Goal: Task Accomplishment & Management: Manage account settings

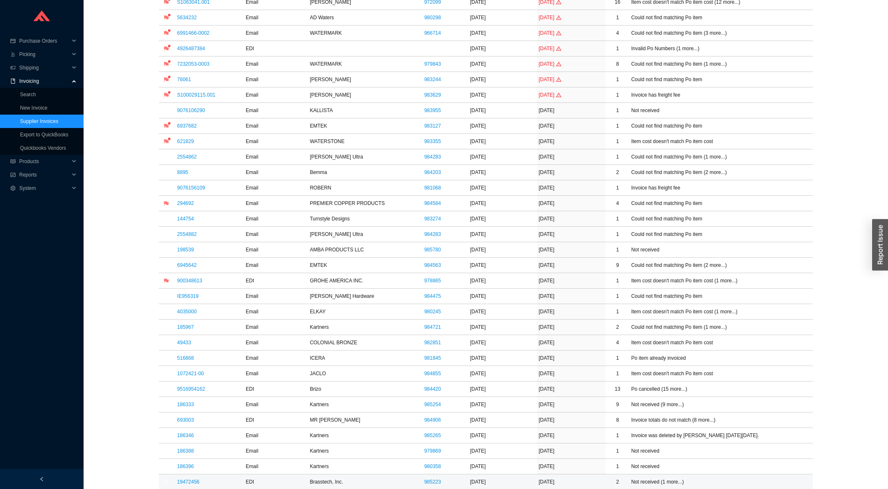
scroll to position [224, 0]
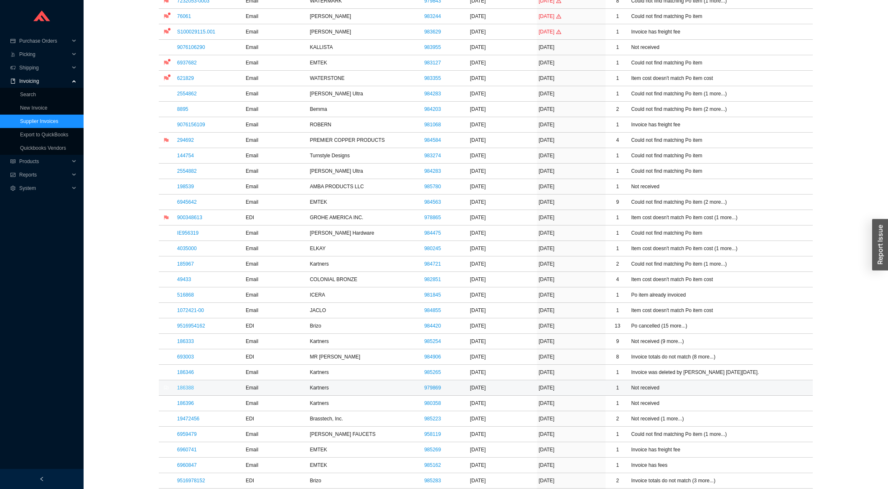
click at [187, 388] on link "186388" at bounding box center [185, 387] width 17 height 6
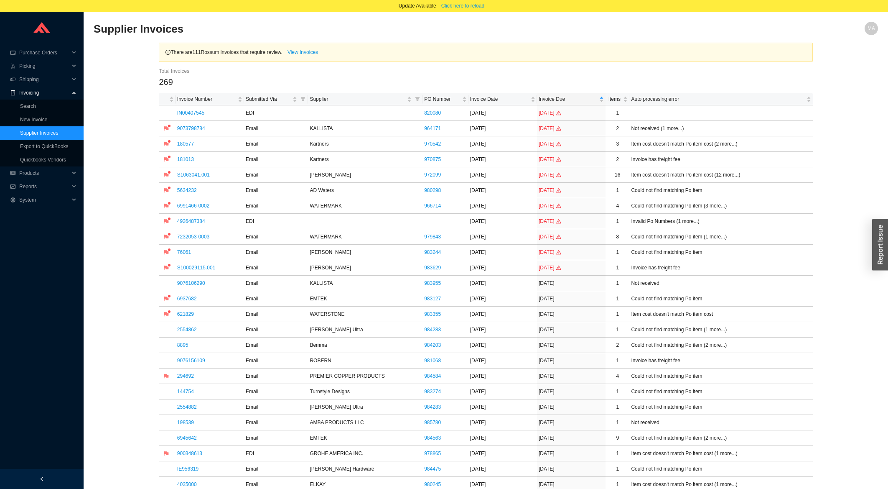
scroll to position [269, 0]
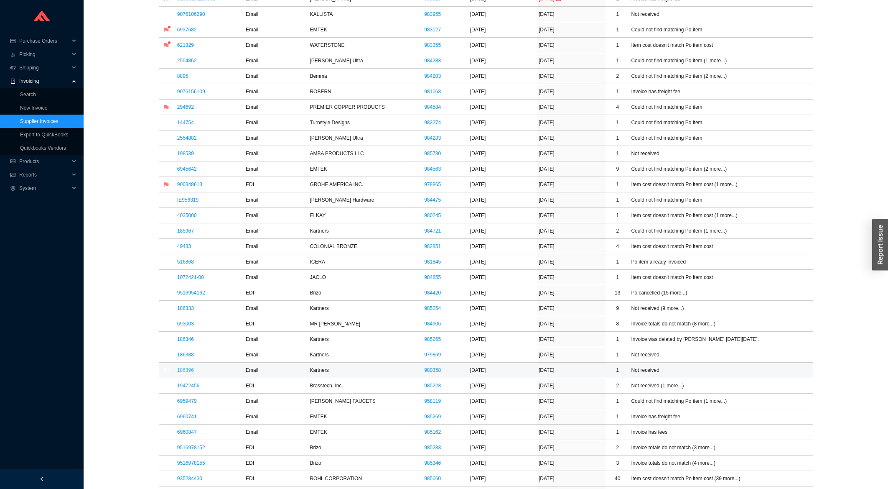
click at [191, 373] on link "186396" at bounding box center [185, 370] width 17 height 6
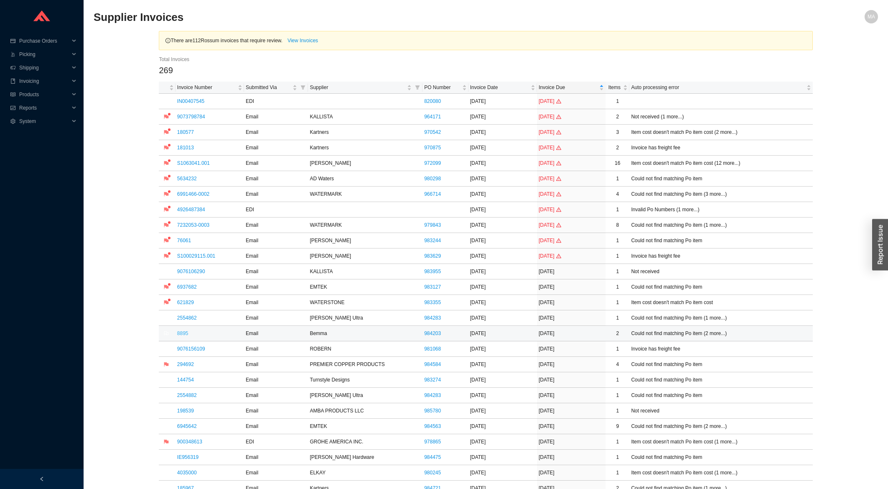
click at [183, 335] on link "8895" at bounding box center [182, 333] width 11 height 6
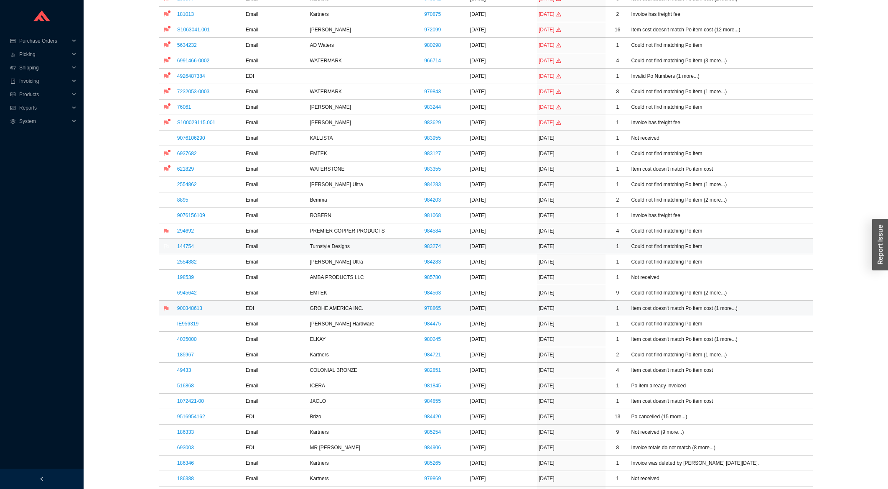
scroll to position [134, 0]
click at [189, 372] on link "49433" at bounding box center [184, 369] width 14 height 6
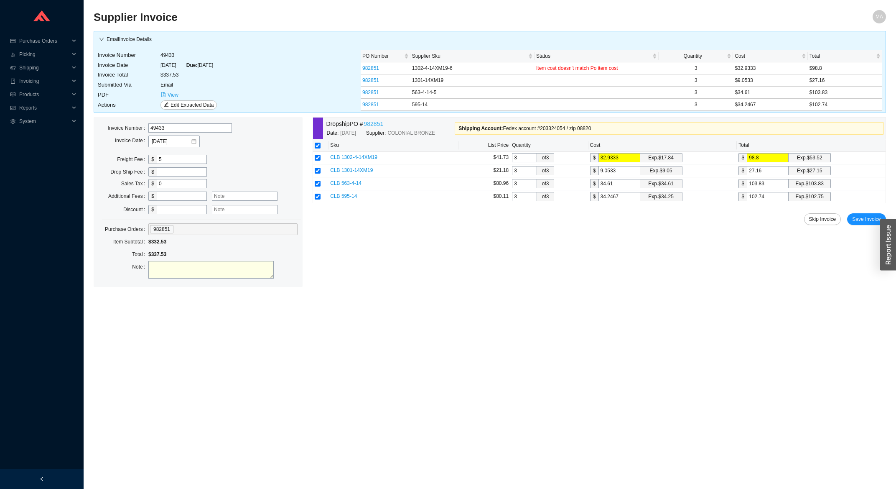
click at [378, 127] on link "982851" at bounding box center [374, 124] width 20 height 10
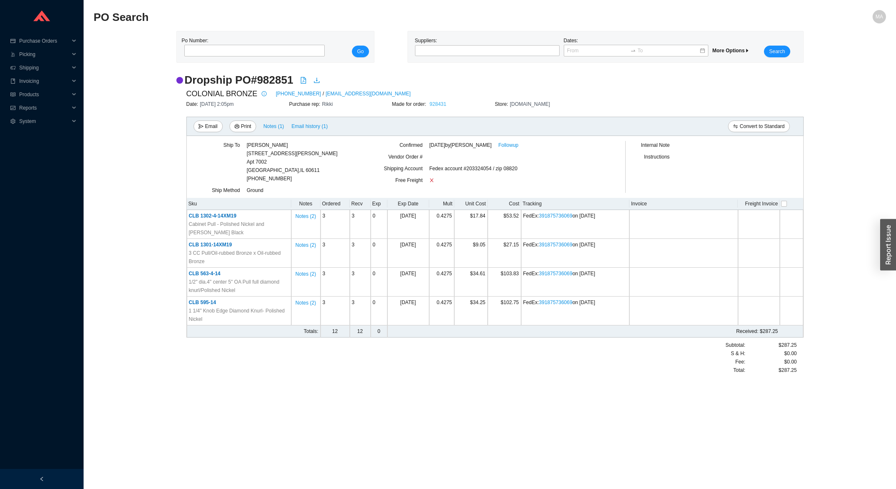
click at [433, 105] on link "928431" at bounding box center [438, 104] width 17 height 6
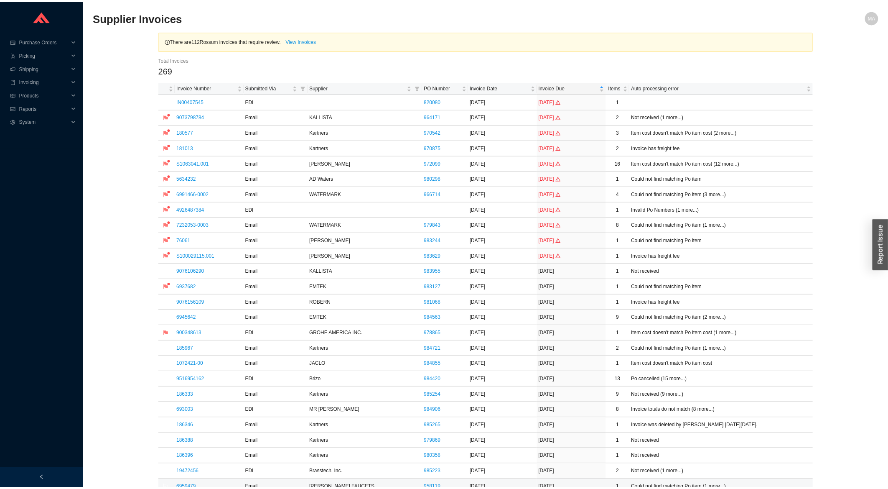
scroll to position [134, 0]
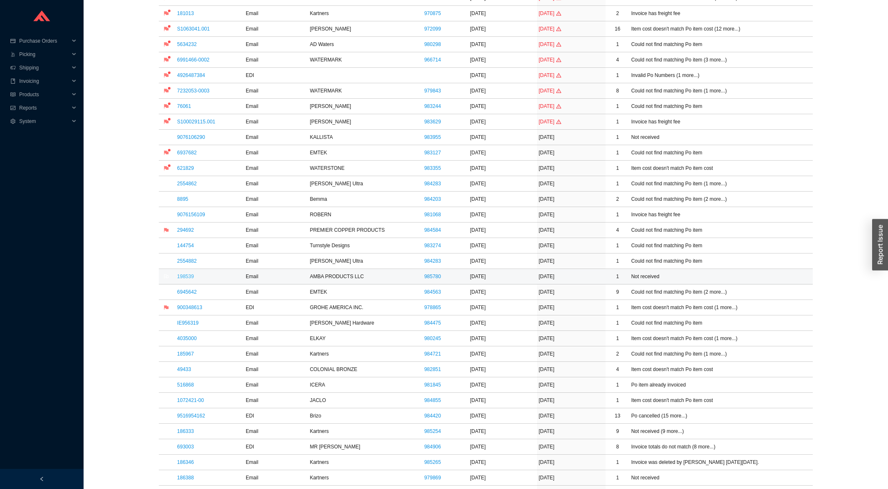
click at [191, 275] on link "198539" at bounding box center [185, 276] width 17 height 6
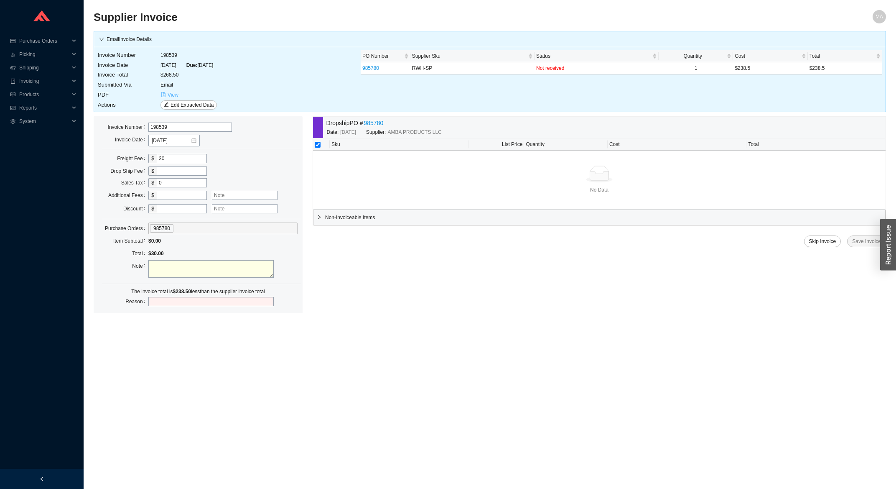
click at [165, 93] on icon "file-pdf" at bounding box center [163, 94] width 5 height 5
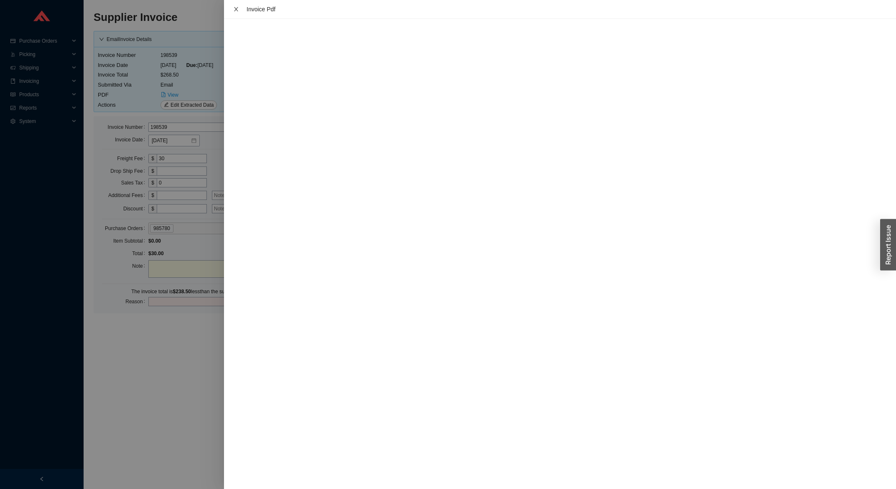
click at [240, 6] on button "Close" at bounding box center [236, 9] width 11 height 7
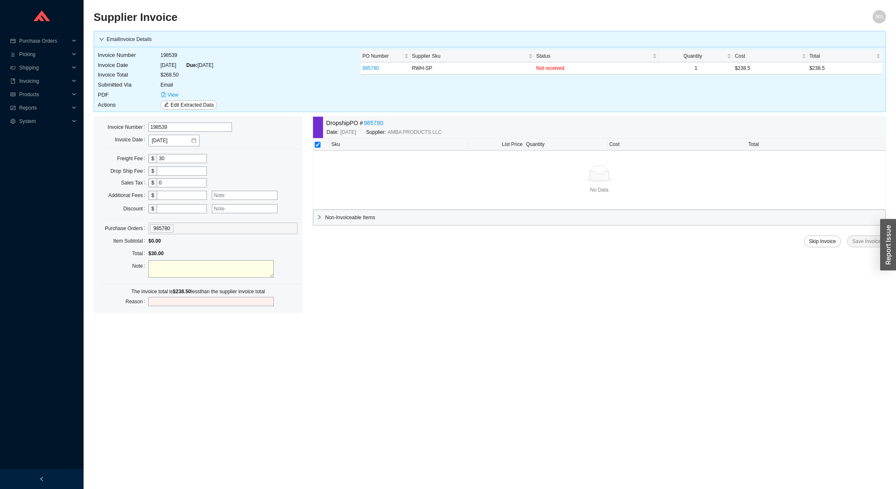
click at [374, 121] on link "985780" at bounding box center [374, 123] width 20 height 10
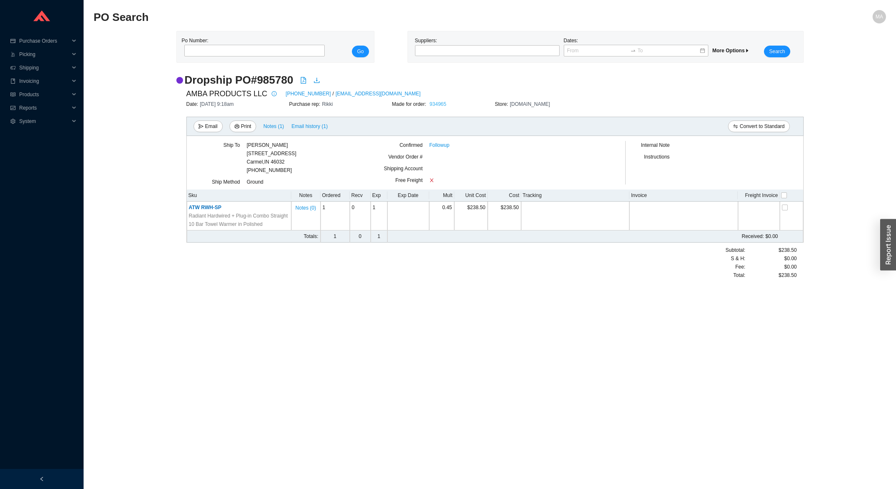
click at [443, 102] on link "934965" at bounding box center [438, 104] width 17 height 6
click at [445, 148] on link "Followup" at bounding box center [439, 145] width 20 height 8
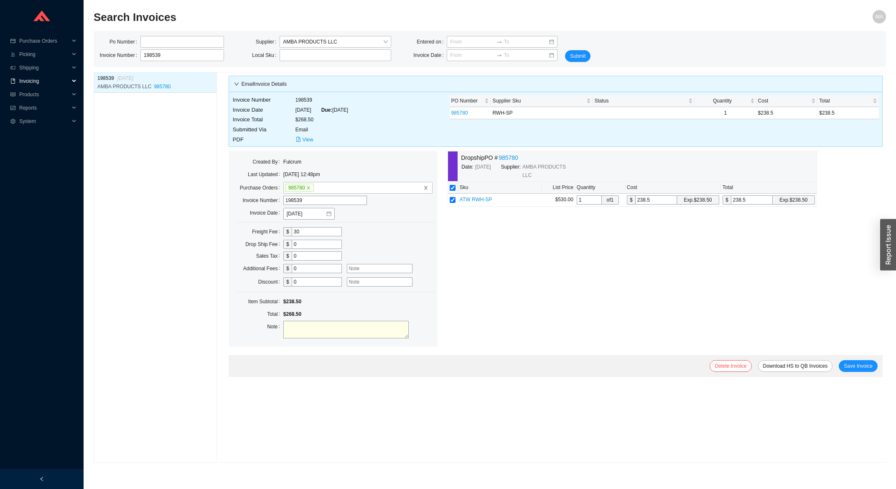
click at [53, 79] on span "Invoicing" at bounding box center [44, 80] width 50 height 13
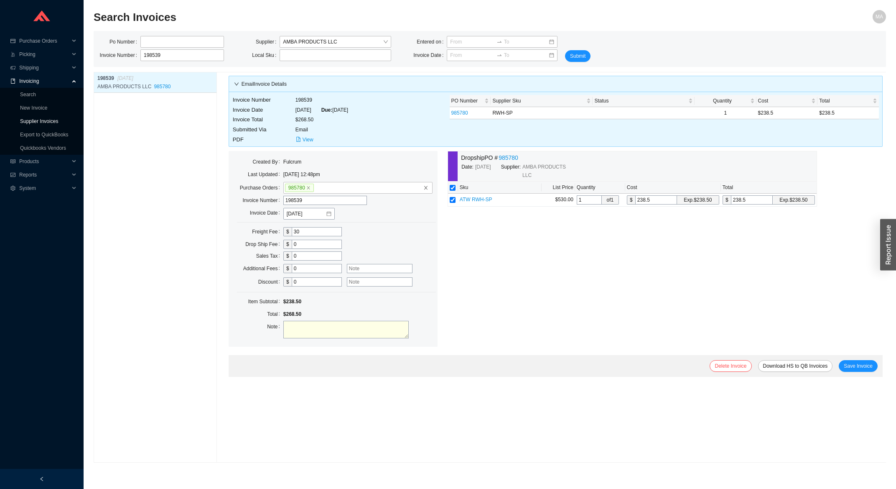
click at [40, 119] on link "Supplier Invoices" at bounding box center [39, 121] width 38 height 6
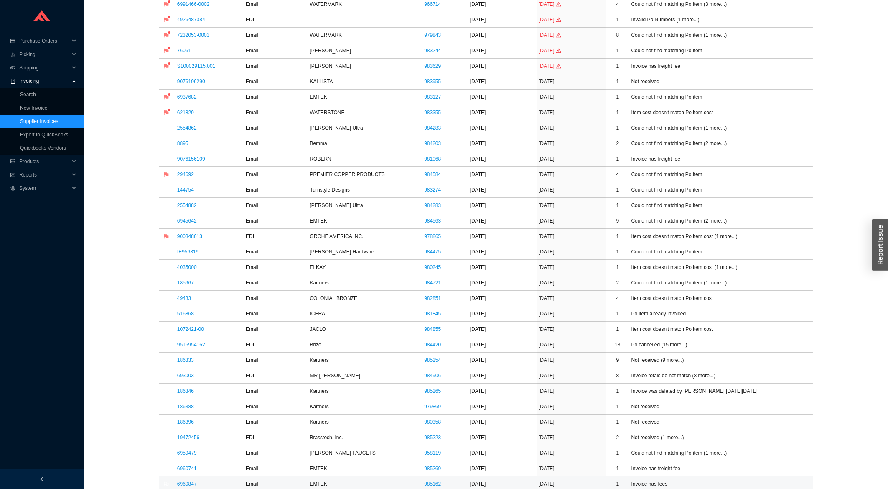
scroll to position [269, 0]
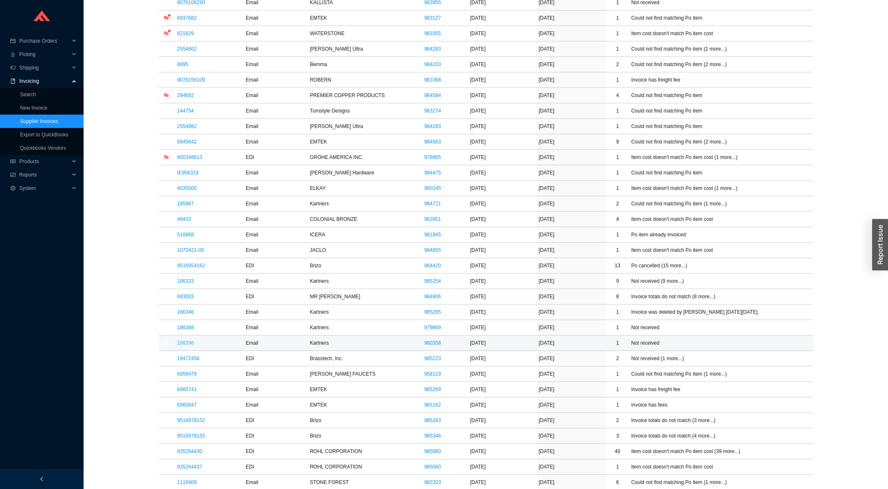
click at [184, 344] on link "186396" at bounding box center [185, 343] width 17 height 6
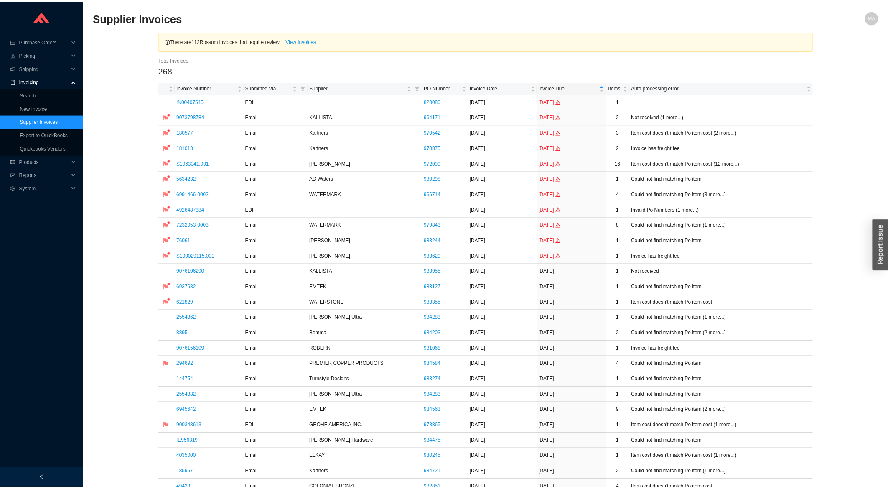
scroll to position [269, 0]
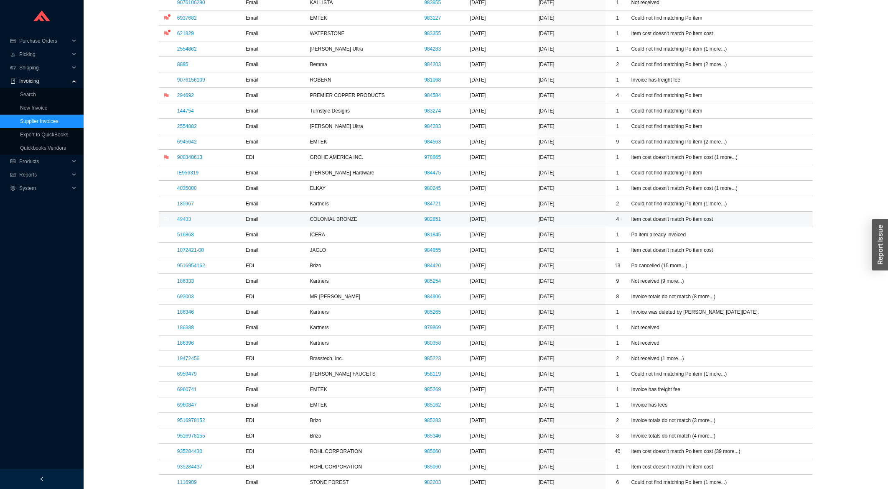
click at [181, 219] on link "49433" at bounding box center [184, 219] width 14 height 6
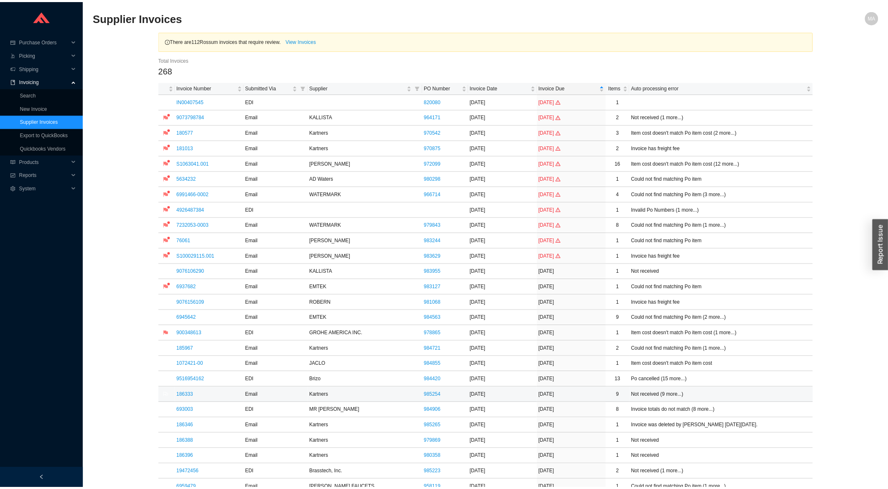
scroll to position [269, 0]
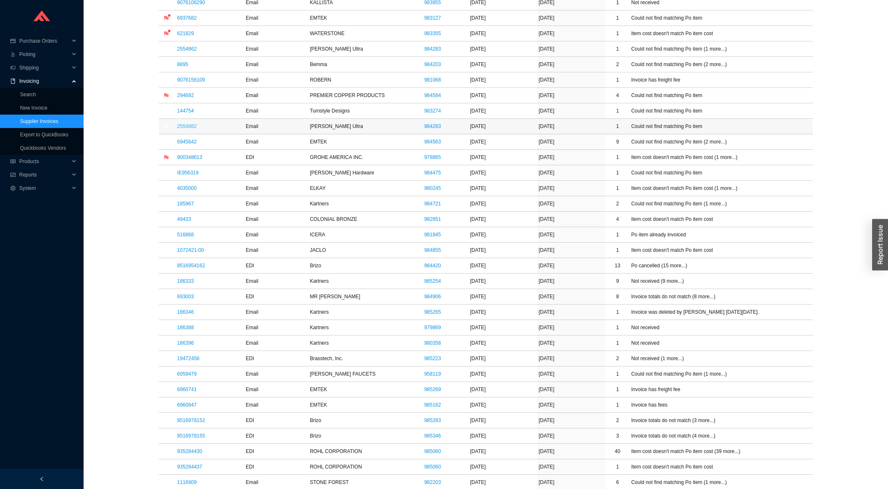
click at [188, 127] on link "2554882" at bounding box center [187, 126] width 20 height 6
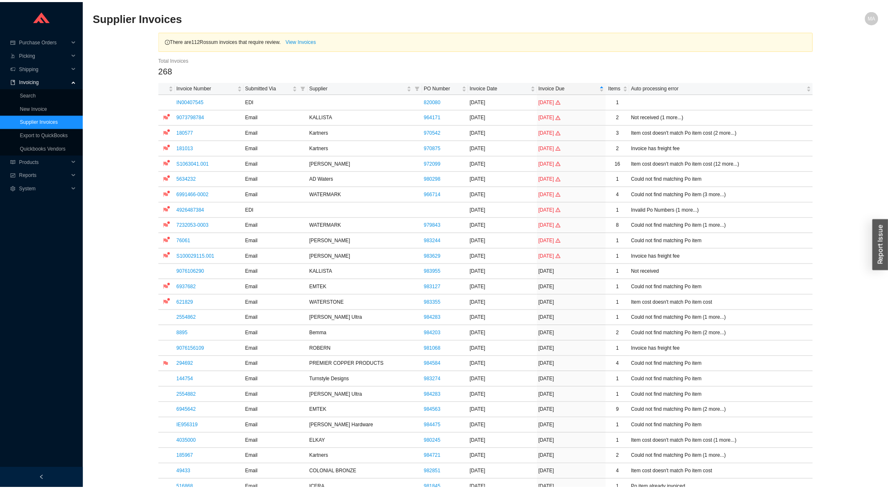
scroll to position [269, 0]
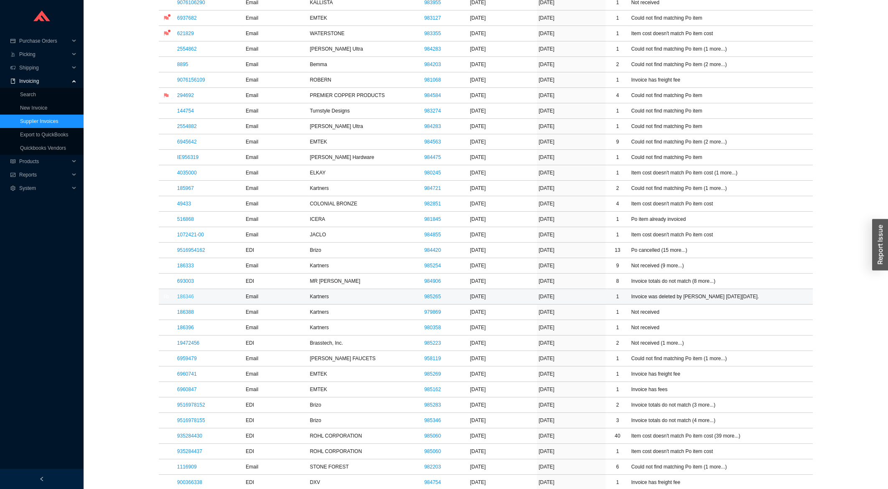
click at [191, 299] on link "186346" at bounding box center [185, 296] width 17 height 6
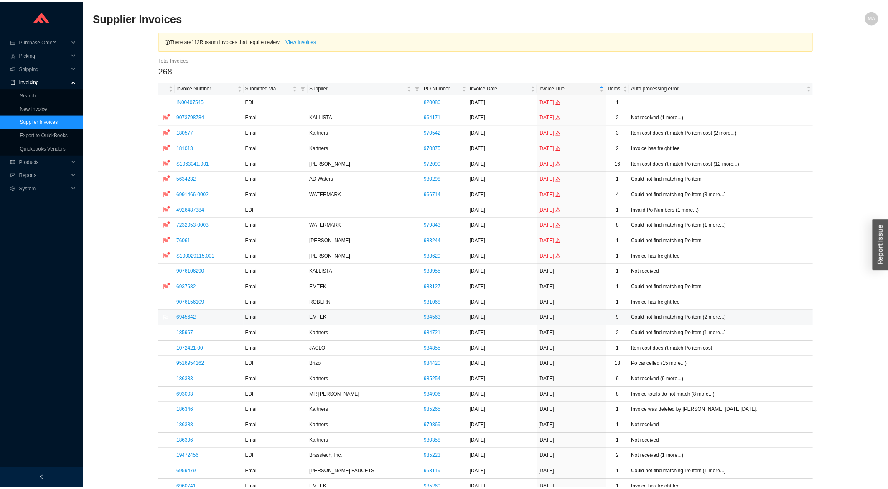
scroll to position [269, 0]
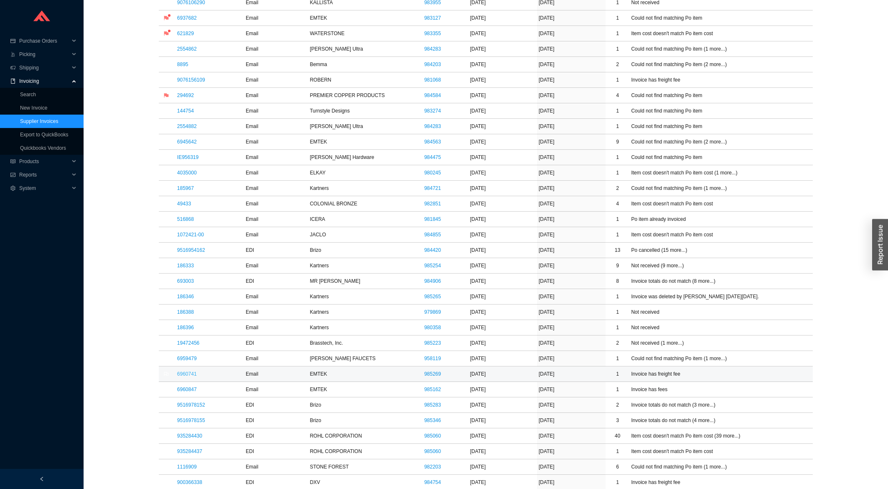
click at [191, 374] on link "6960741" at bounding box center [187, 374] width 20 height 6
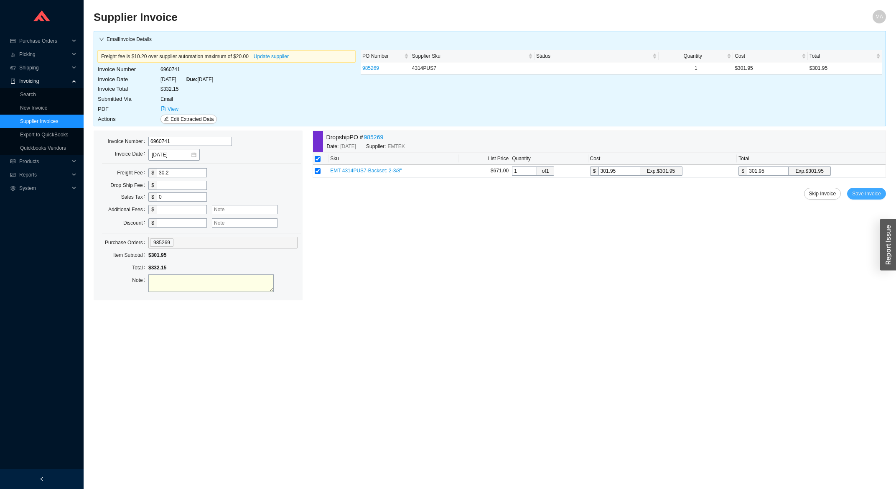
click at [861, 196] on span "Save Invoice" at bounding box center [866, 193] width 29 height 8
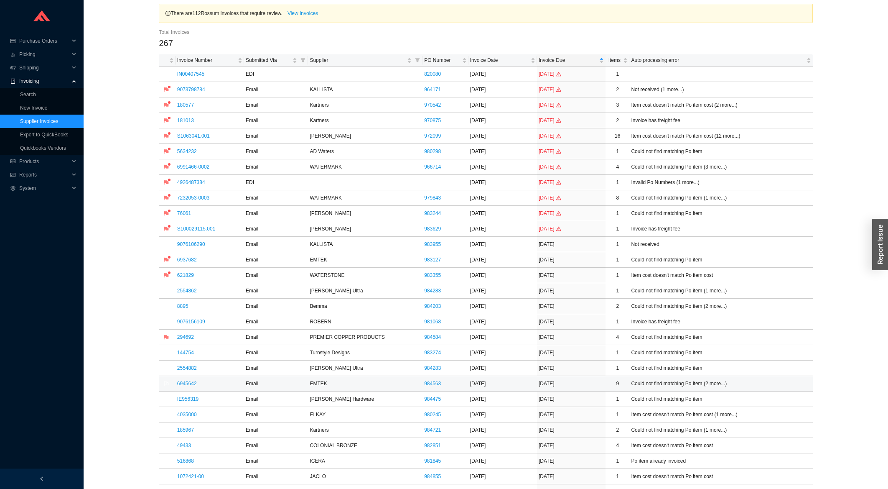
scroll to position [45, 0]
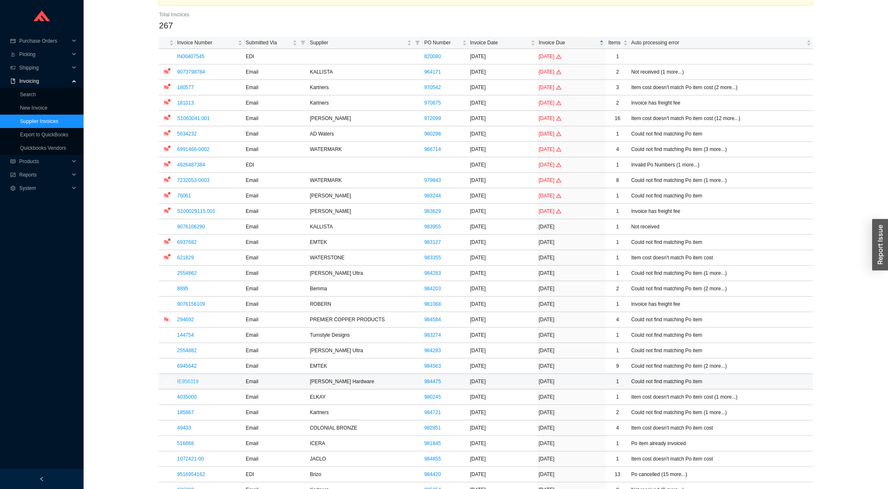
click at [187, 384] on link "IE956319" at bounding box center [187, 381] width 21 height 6
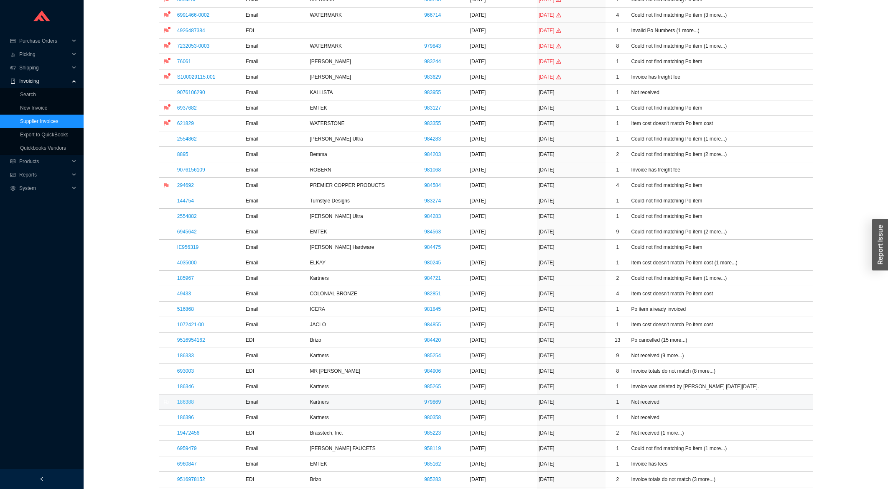
click at [191, 403] on link "186388" at bounding box center [185, 402] width 17 height 6
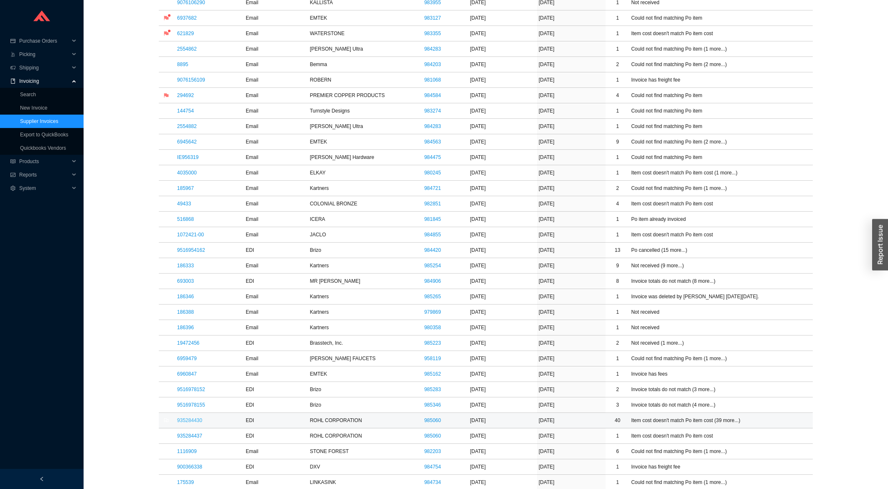
click at [188, 423] on link "935284430" at bounding box center [189, 420] width 25 height 6
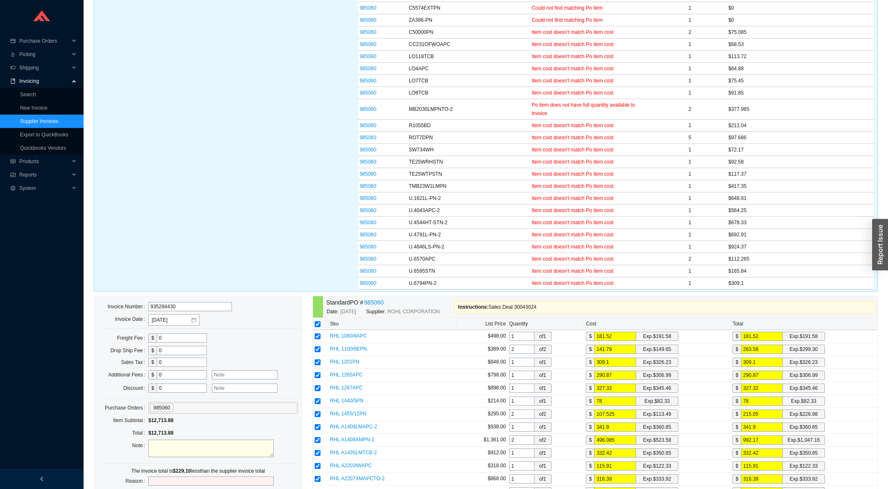
scroll to position [358, 0]
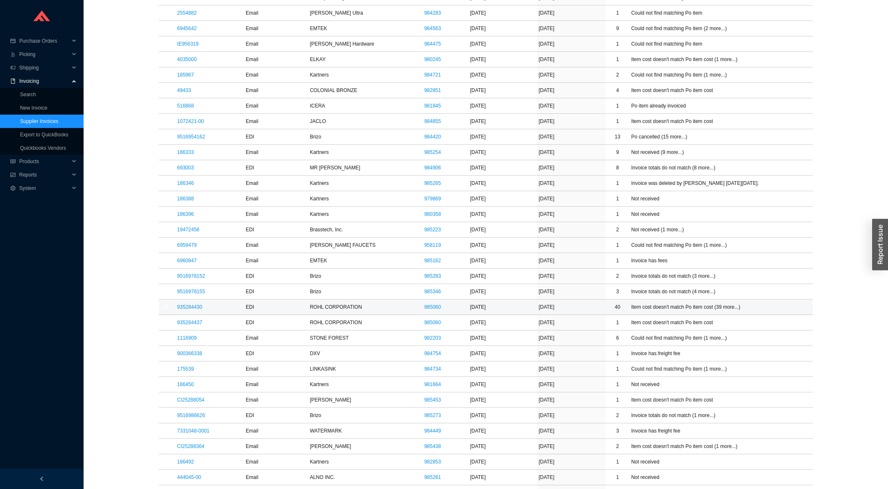
scroll to position [403, 0]
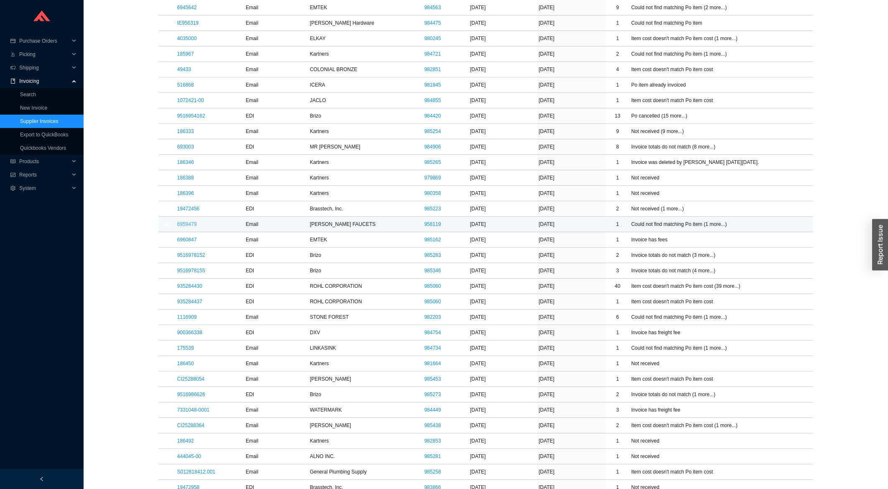
click at [191, 227] on link "6959479" at bounding box center [187, 224] width 20 height 6
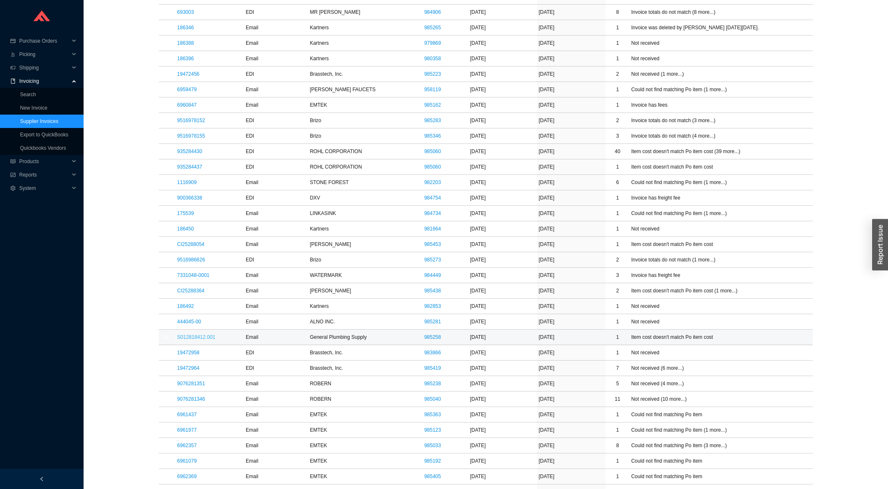
click at [183, 340] on link "S012818412.001" at bounding box center [196, 337] width 38 height 6
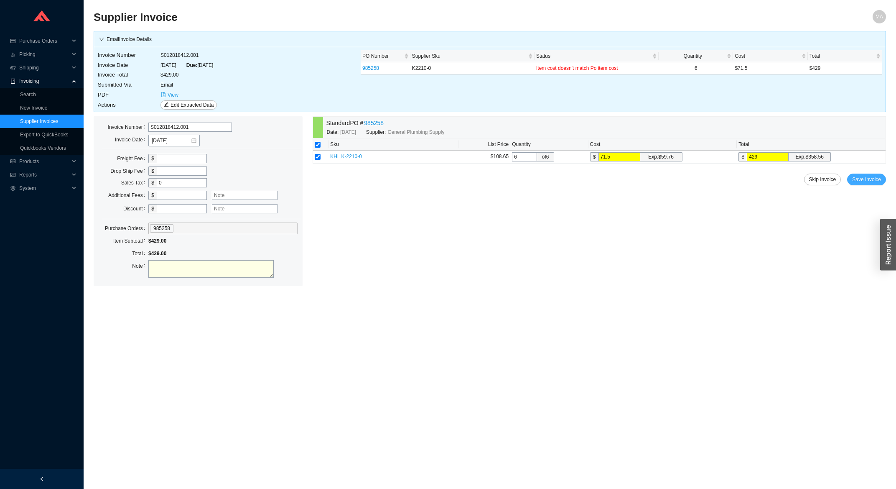
click at [869, 181] on span "Save Invoice" at bounding box center [866, 179] width 29 height 8
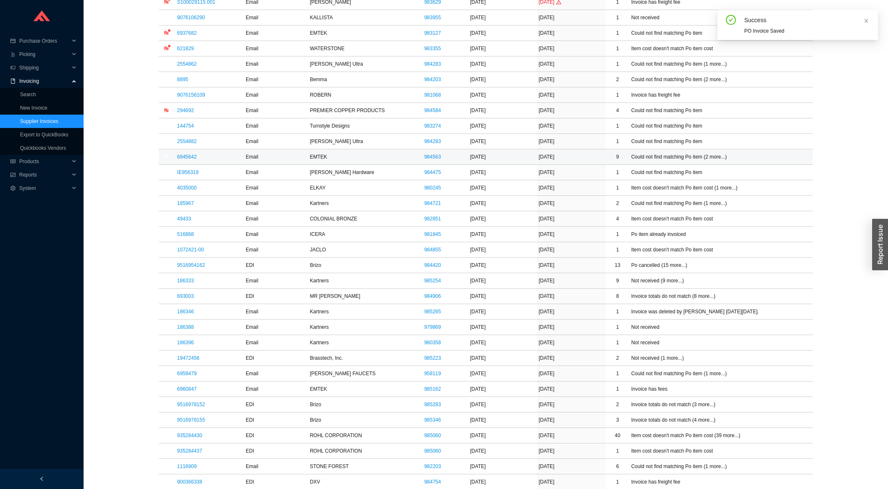
scroll to position [269, 0]
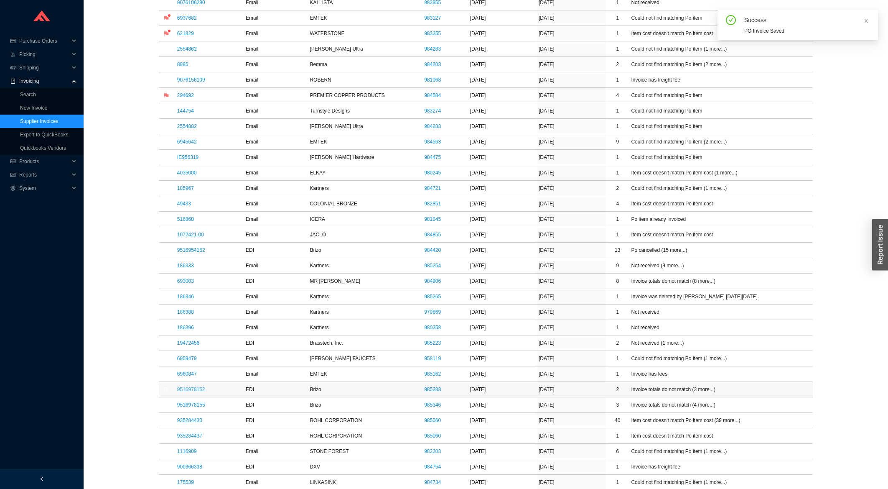
click at [195, 389] on link "9516978152" at bounding box center [191, 389] width 28 height 6
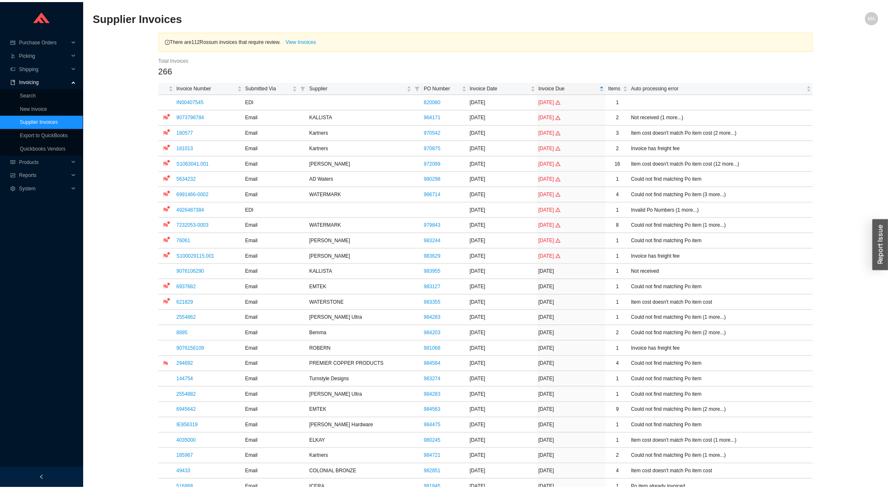
scroll to position [358, 0]
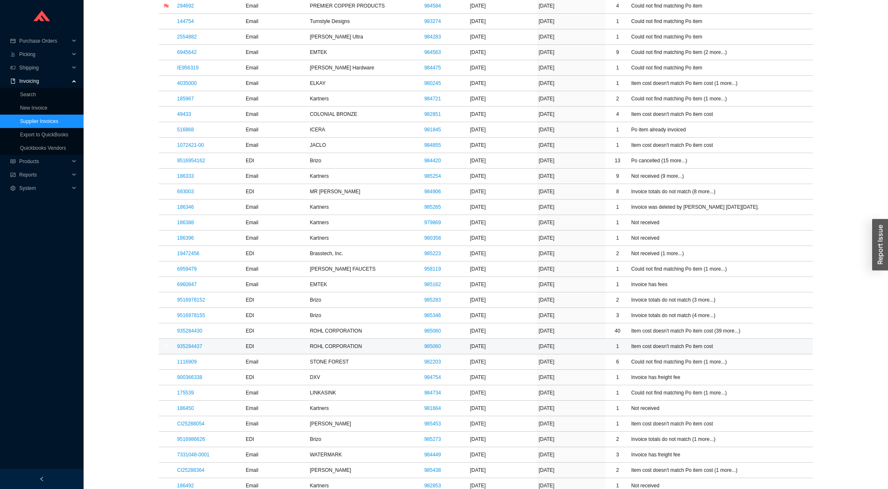
click at [188, 344] on td "935284437" at bounding box center [210, 346] width 69 height 15
click at [188, 348] on link "935284437" at bounding box center [189, 346] width 25 height 6
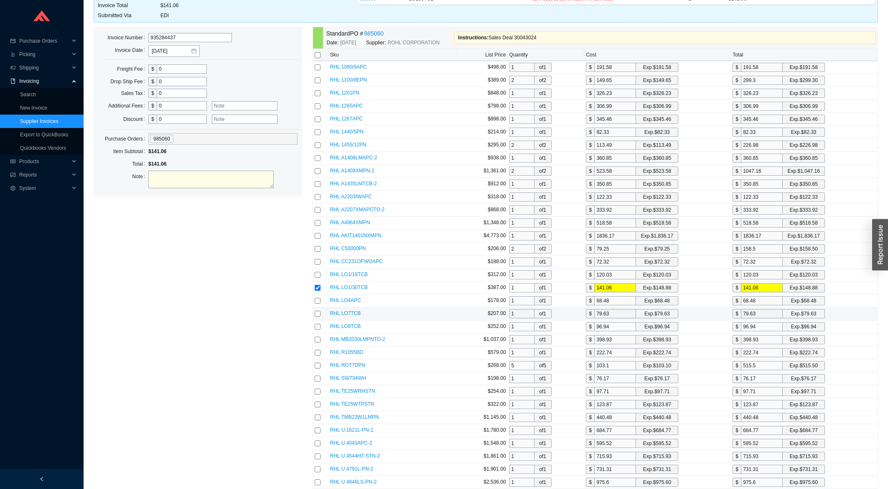
scroll to position [175, 0]
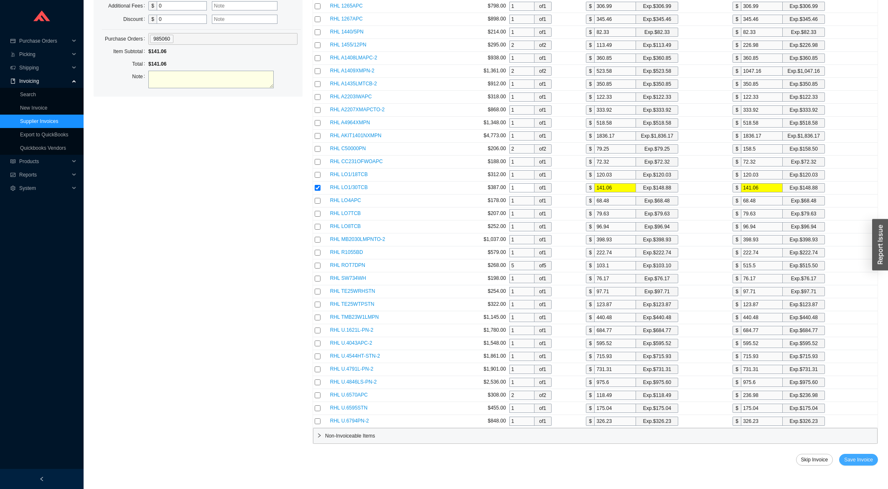
click at [871, 460] on span "Save Invoice" at bounding box center [858, 459] width 29 height 8
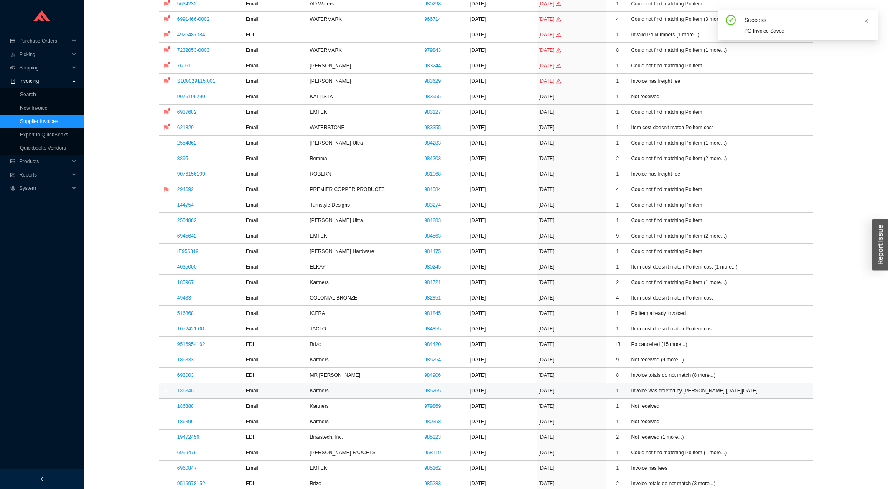
click at [186, 391] on link "186346" at bounding box center [185, 390] width 17 height 6
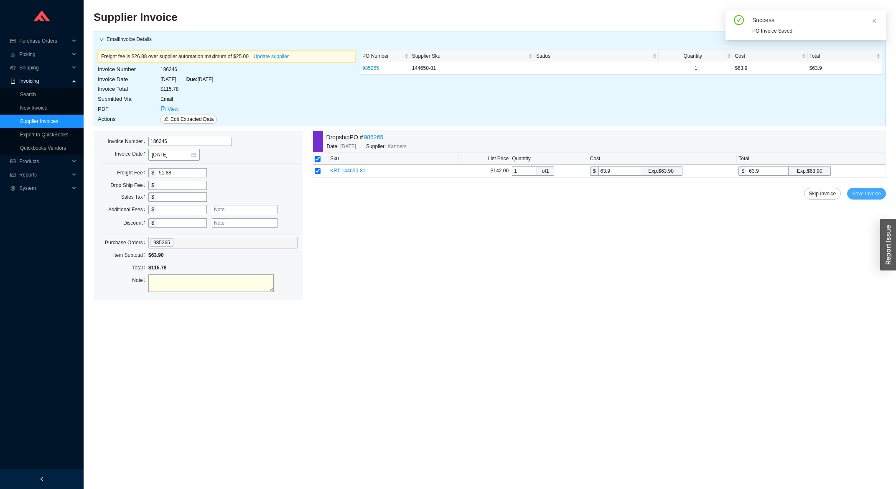
click at [871, 196] on span "Save Invoice" at bounding box center [866, 193] width 29 height 8
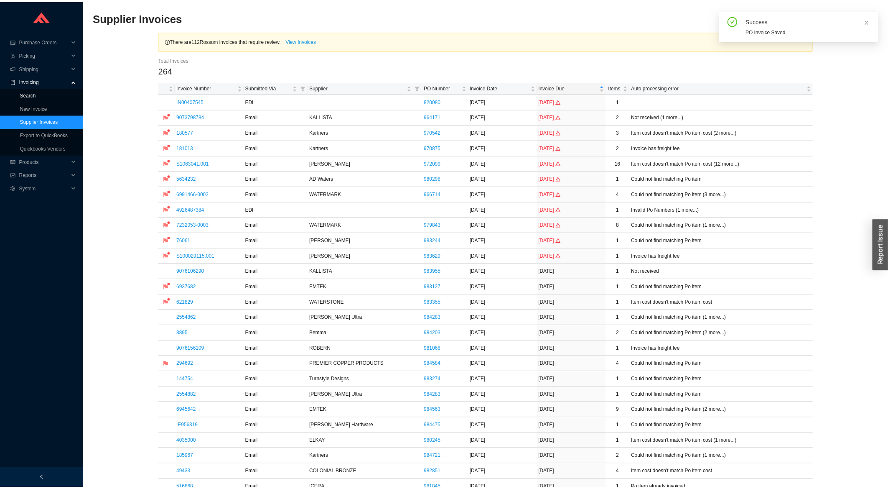
scroll to position [224, 0]
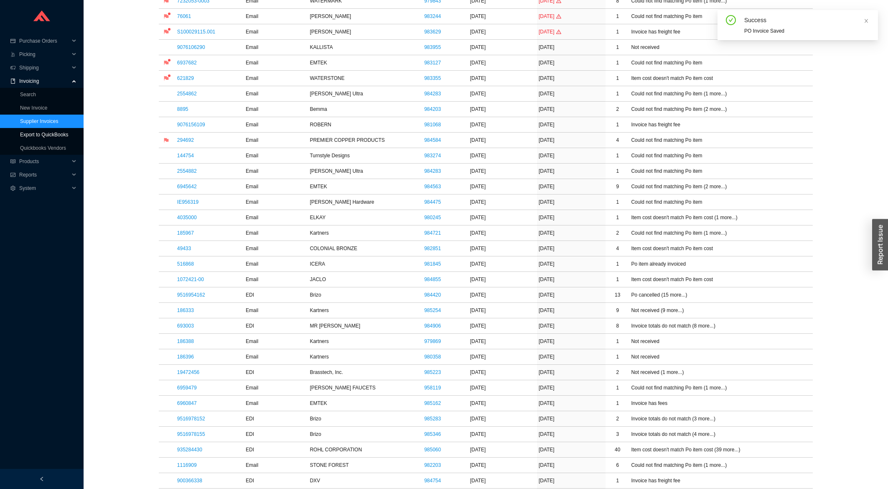
click at [43, 133] on link "Export to QuickBooks" at bounding box center [44, 135] width 48 height 6
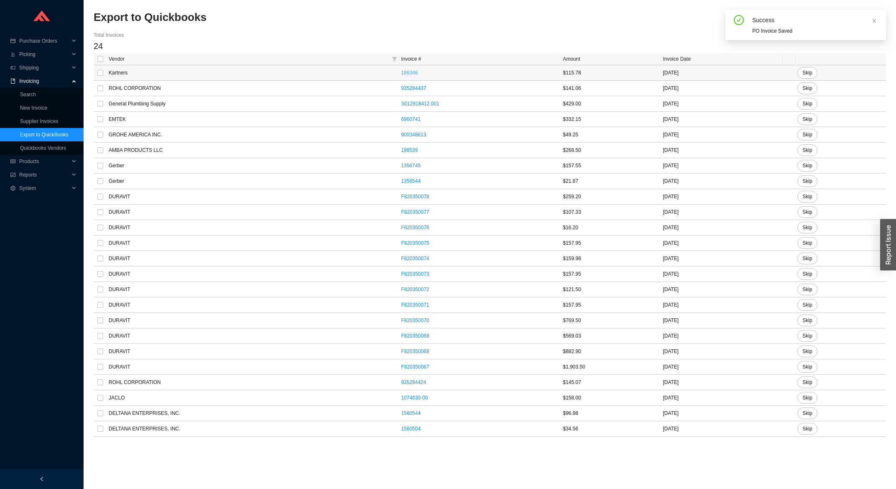
click at [400, 76] on td "186346" at bounding box center [481, 72] width 162 height 15
click at [401, 74] on link "186346" at bounding box center [409, 73] width 17 height 6
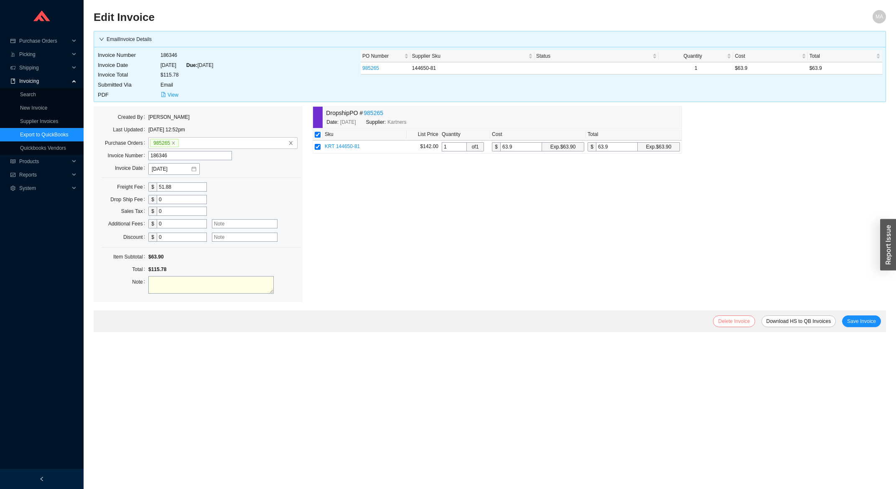
click at [738, 323] on span "Delete Invoice" at bounding box center [734, 321] width 32 height 8
click at [783, 295] on span "Yes" at bounding box center [783, 296] width 8 height 8
click at [36, 118] on link "Supplier Invoices" at bounding box center [39, 121] width 38 height 6
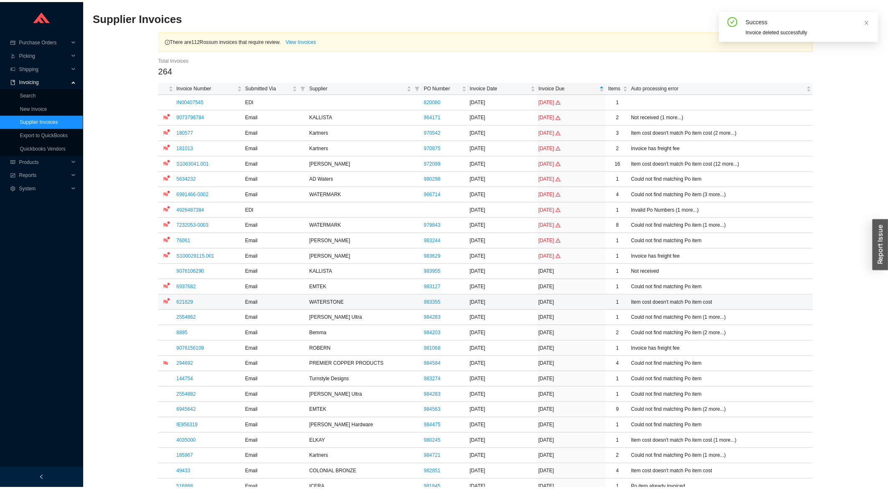
scroll to position [224, 0]
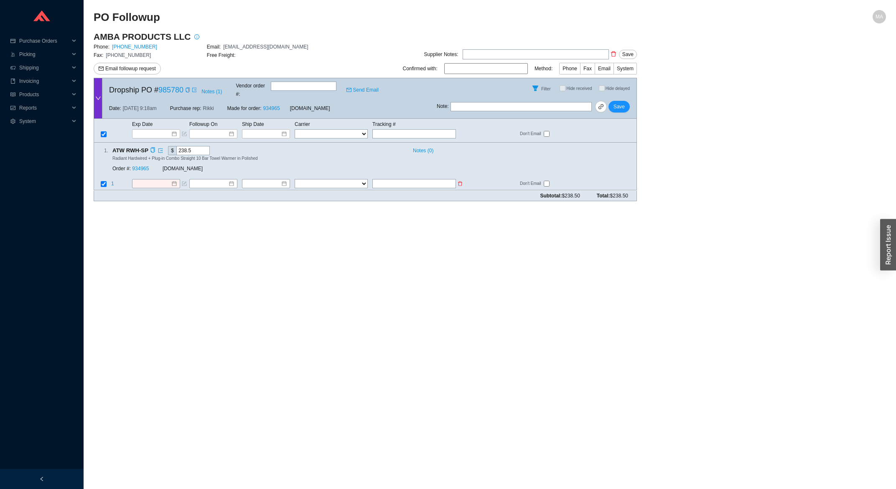
click at [401, 179] on input "text" at bounding box center [414, 183] width 84 height 9
type input "1z360f8f0399899047"
select select "2"
click option "UPS" at bounding box center [0, 0] width 0 height 0
click at [258, 180] on input at bounding box center [263, 184] width 36 height 8
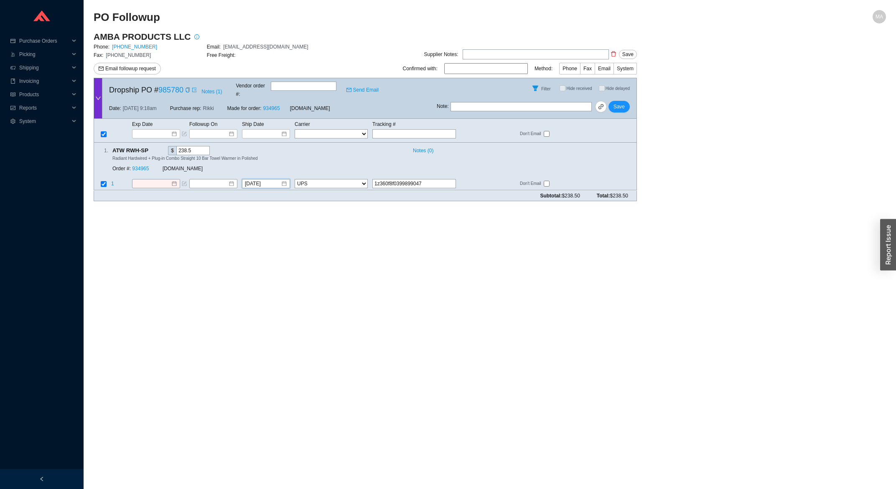
type input "8/9/2025"
type input "8/20/2025"
click at [293, 254] on div "20" at bounding box center [292, 251] width 9 height 9
click at [621, 103] on span "Save" at bounding box center [619, 106] width 11 height 8
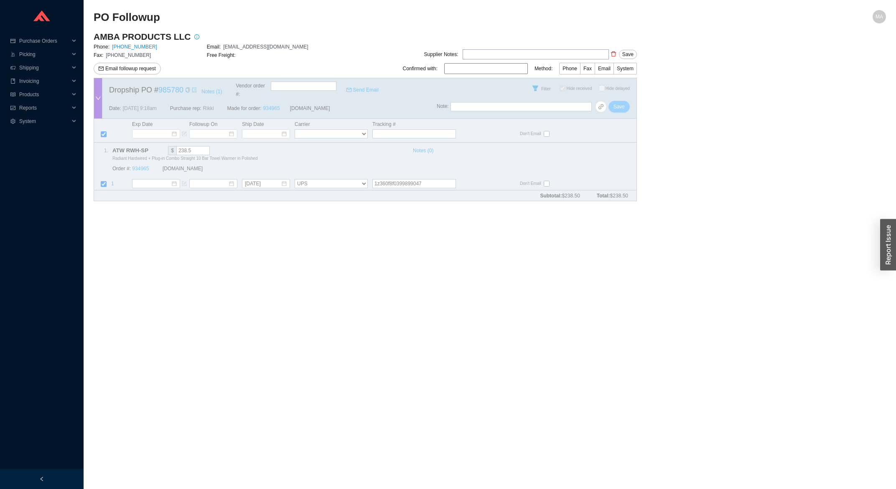
checkbox input "true"
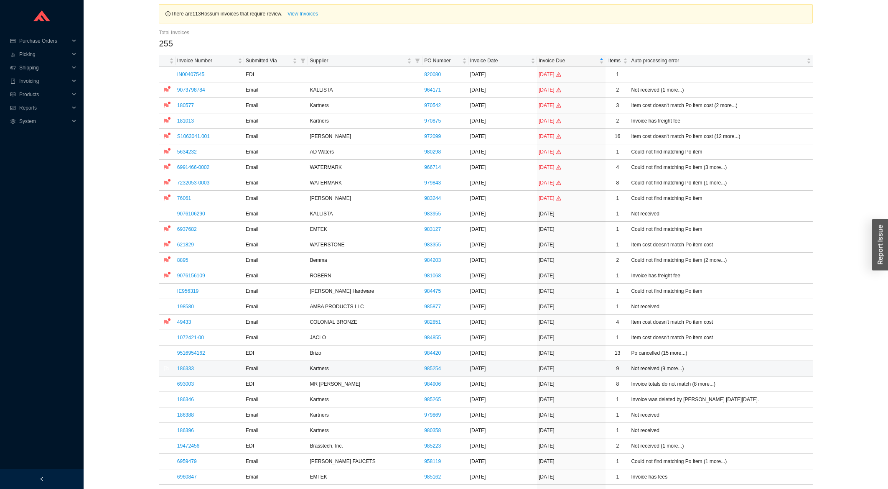
scroll to position [45, 0]
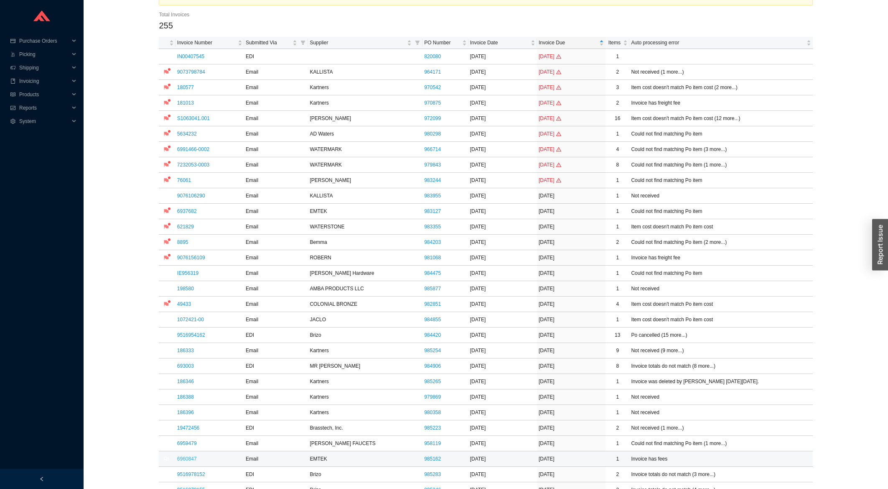
click at [192, 461] on link "6960847" at bounding box center [187, 459] width 20 height 6
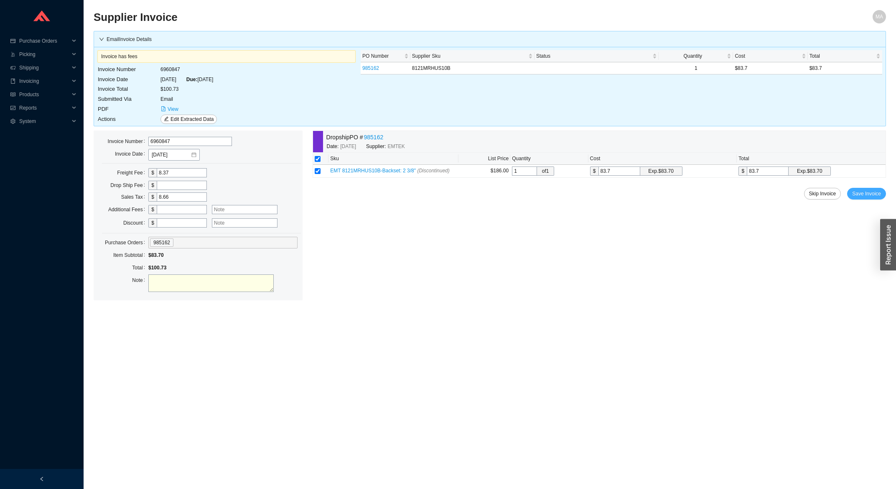
click at [861, 196] on span "Save Invoice" at bounding box center [866, 193] width 29 height 8
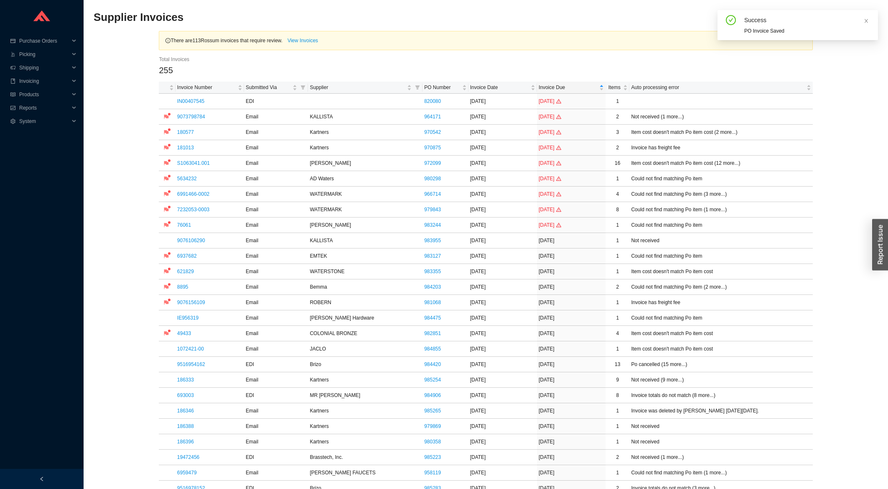
scroll to position [179, 0]
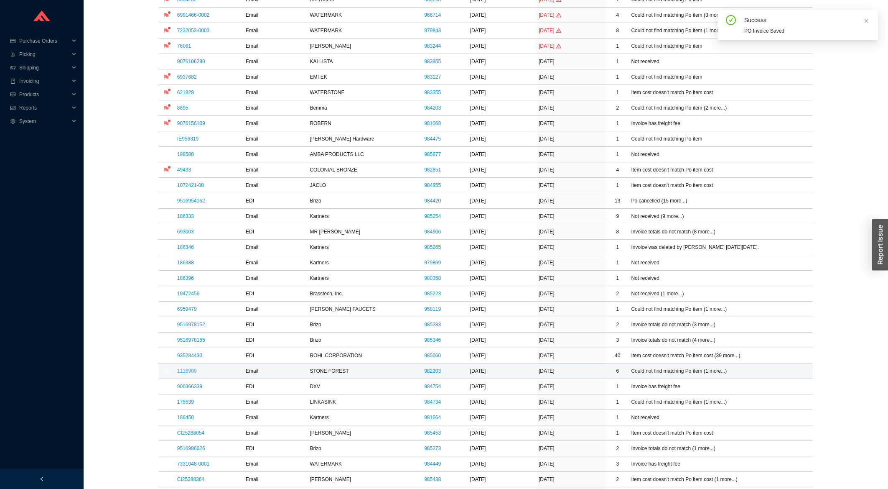
click at [182, 372] on link "1116909" at bounding box center [187, 371] width 20 height 6
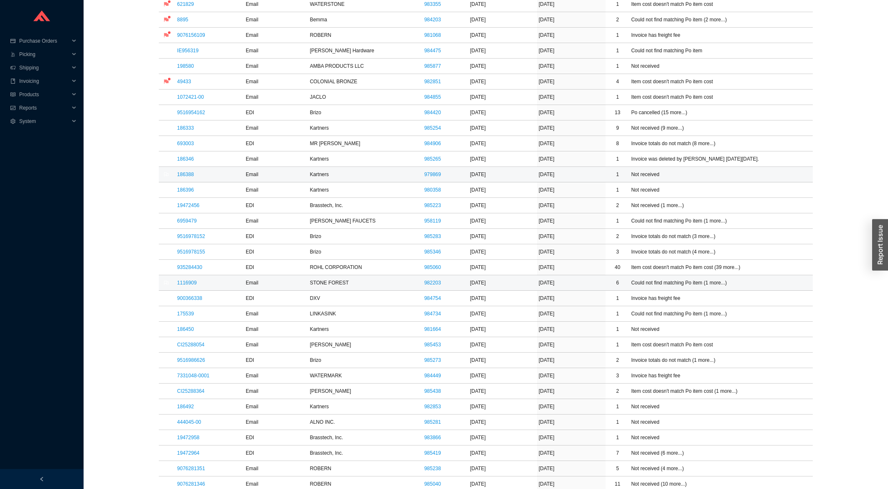
scroll to position [269, 0]
click at [191, 314] on link "175539" at bounding box center [185, 312] width 17 height 6
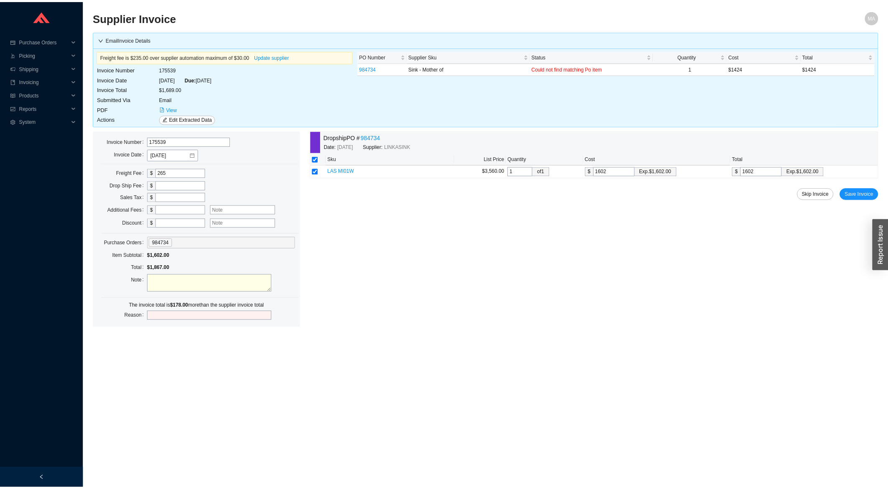
scroll to position [269, 0]
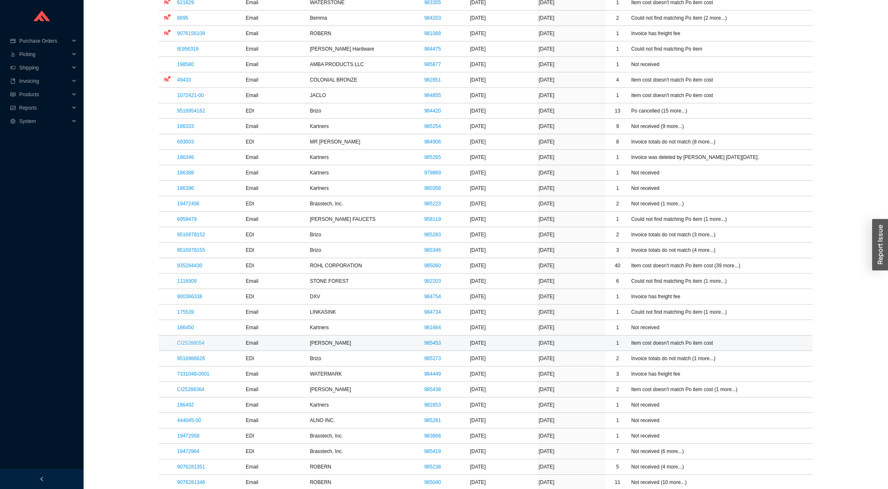
click at [203, 342] on link "CI25288054" at bounding box center [190, 343] width 27 height 6
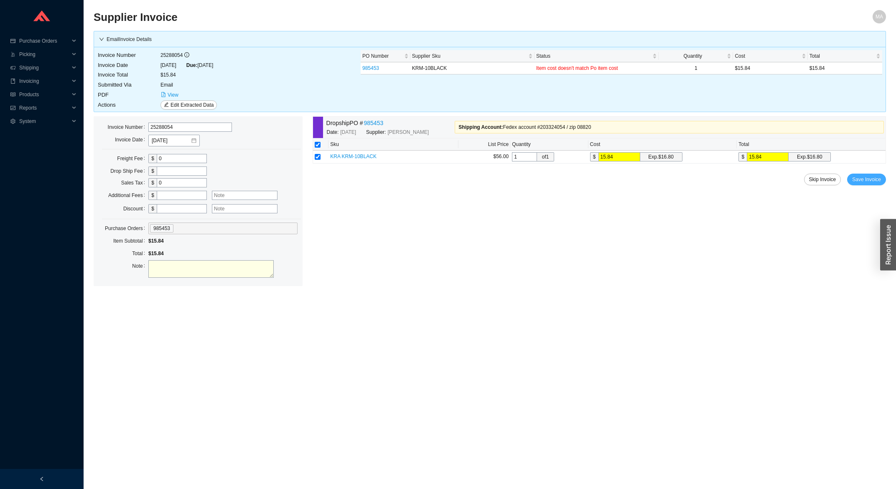
click at [868, 183] on span "Save Invoice" at bounding box center [866, 179] width 29 height 8
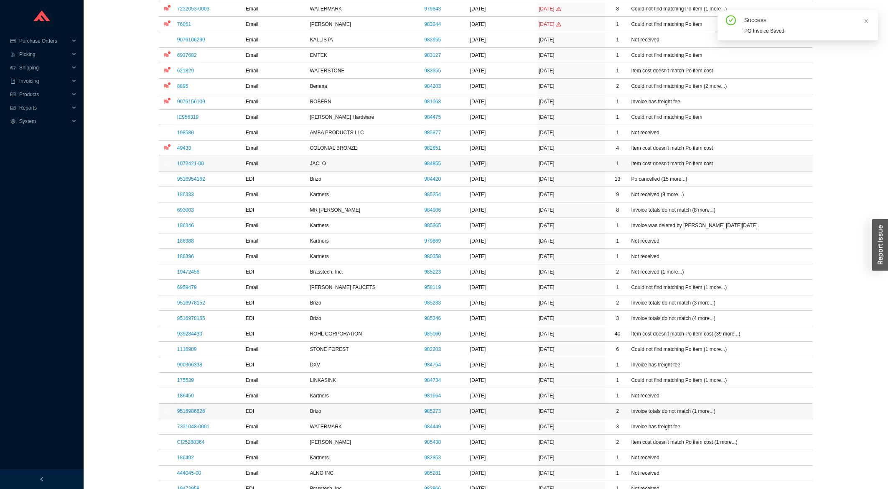
scroll to position [269, 0]
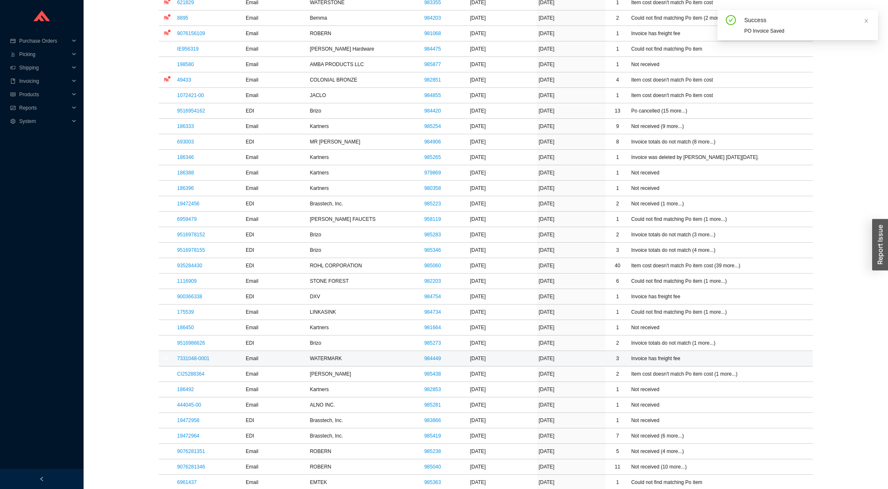
click at [205, 364] on td "7331048-0001" at bounding box center [210, 358] width 69 height 15
click at [205, 361] on link "7331048-0001" at bounding box center [193, 358] width 32 height 6
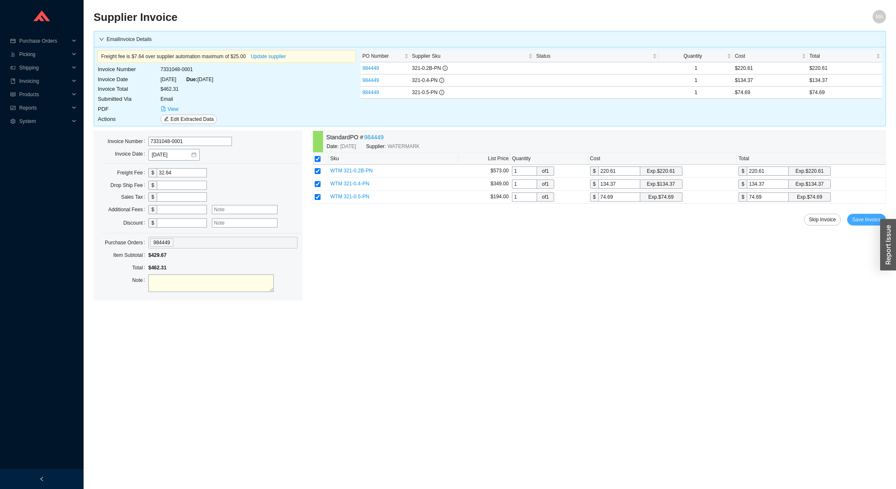
click at [867, 225] on button "Save Invoice" at bounding box center [866, 220] width 39 height 12
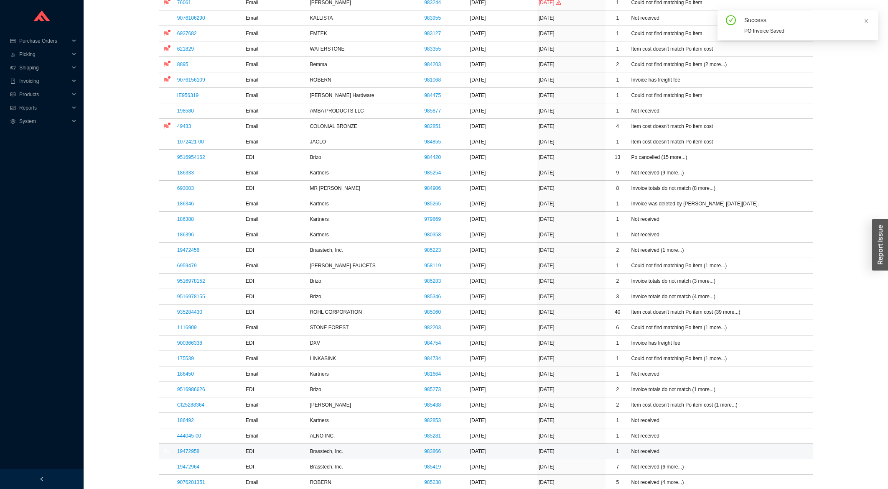
scroll to position [224, 0]
click at [194, 451] on link "19472958" at bounding box center [188, 449] width 22 height 6
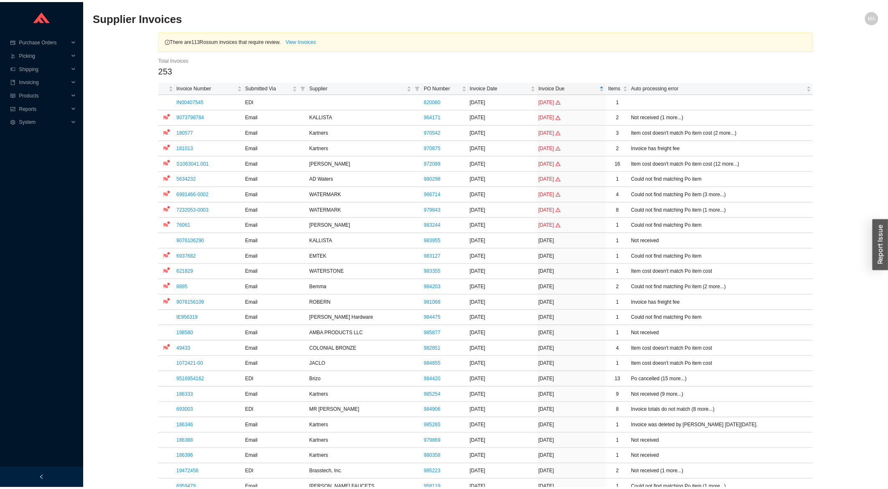
scroll to position [224, 0]
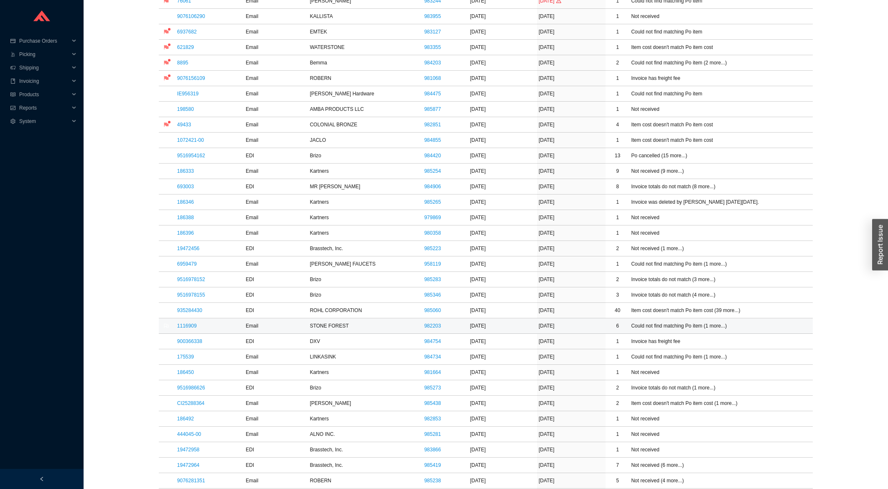
click at [189, 333] on td "1116909" at bounding box center [210, 325] width 69 height 15
click at [187, 331] on td "1116909" at bounding box center [210, 325] width 69 height 15
click at [187, 328] on link "1116909" at bounding box center [187, 326] width 20 height 6
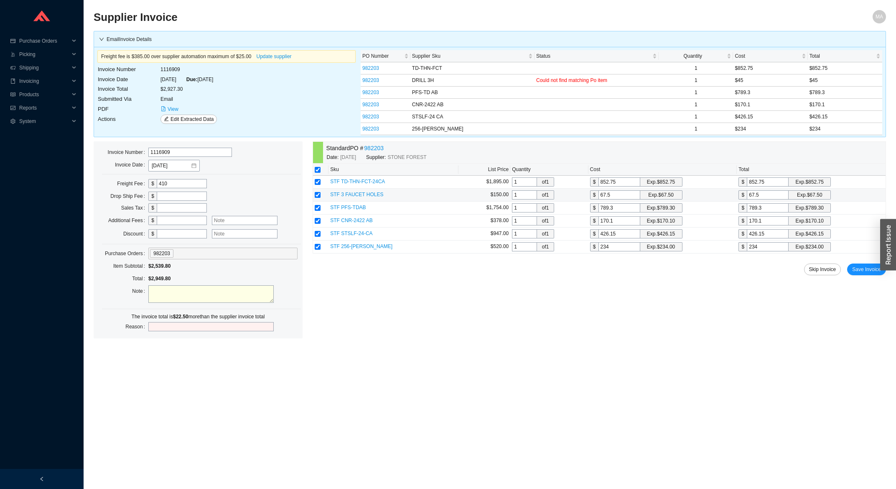
drag, startPoint x: 614, startPoint y: 196, endPoint x: 570, endPoint y: 203, distance: 45.2
click at [598, 199] on input "67.5" at bounding box center [619, 194] width 42 height 9
type input "4"
type input "45"
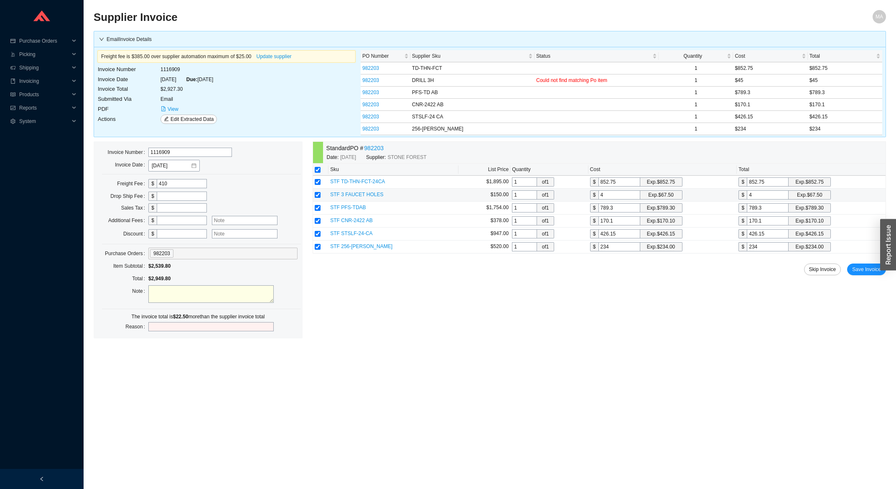
type input "45"
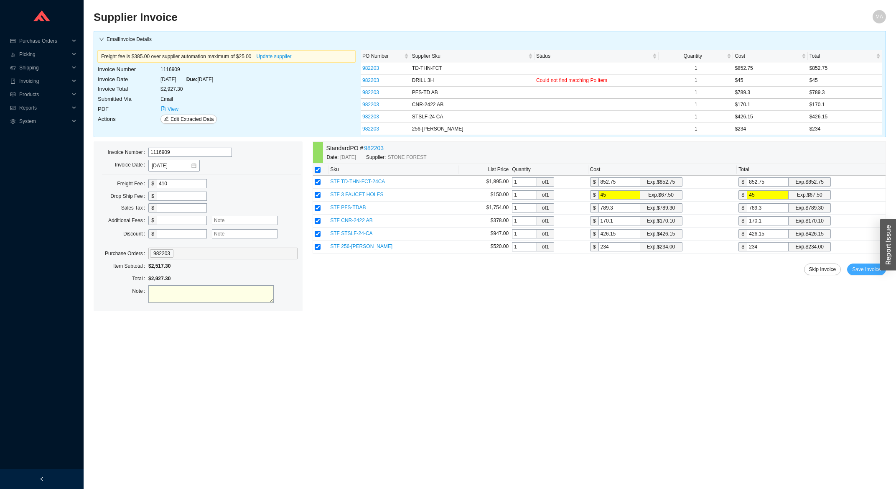
type input "45"
click at [877, 269] on span "Save Invoice" at bounding box center [866, 269] width 29 height 8
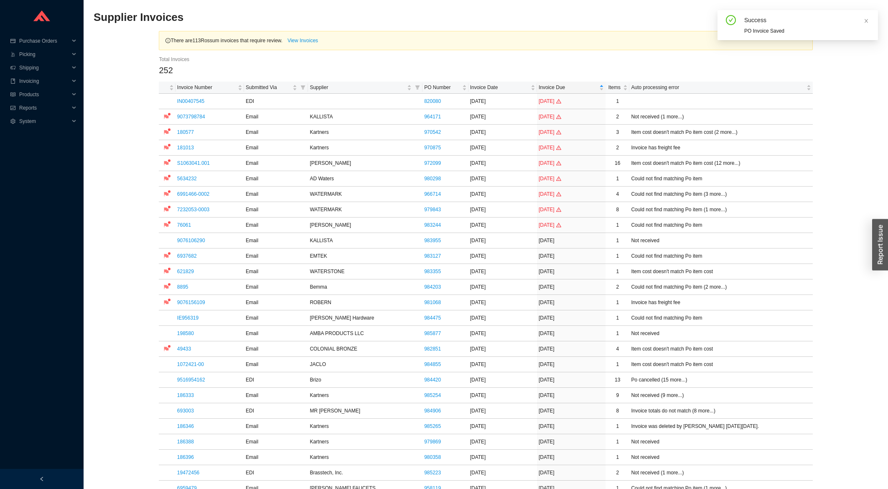
scroll to position [224, 0]
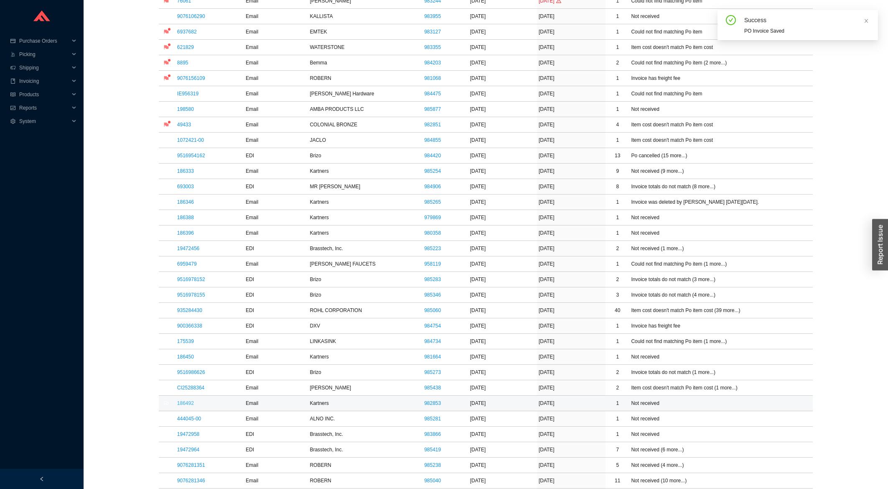
click at [185, 406] on link "186492" at bounding box center [185, 403] width 17 height 6
